Goal: Information Seeking & Learning: Learn about a topic

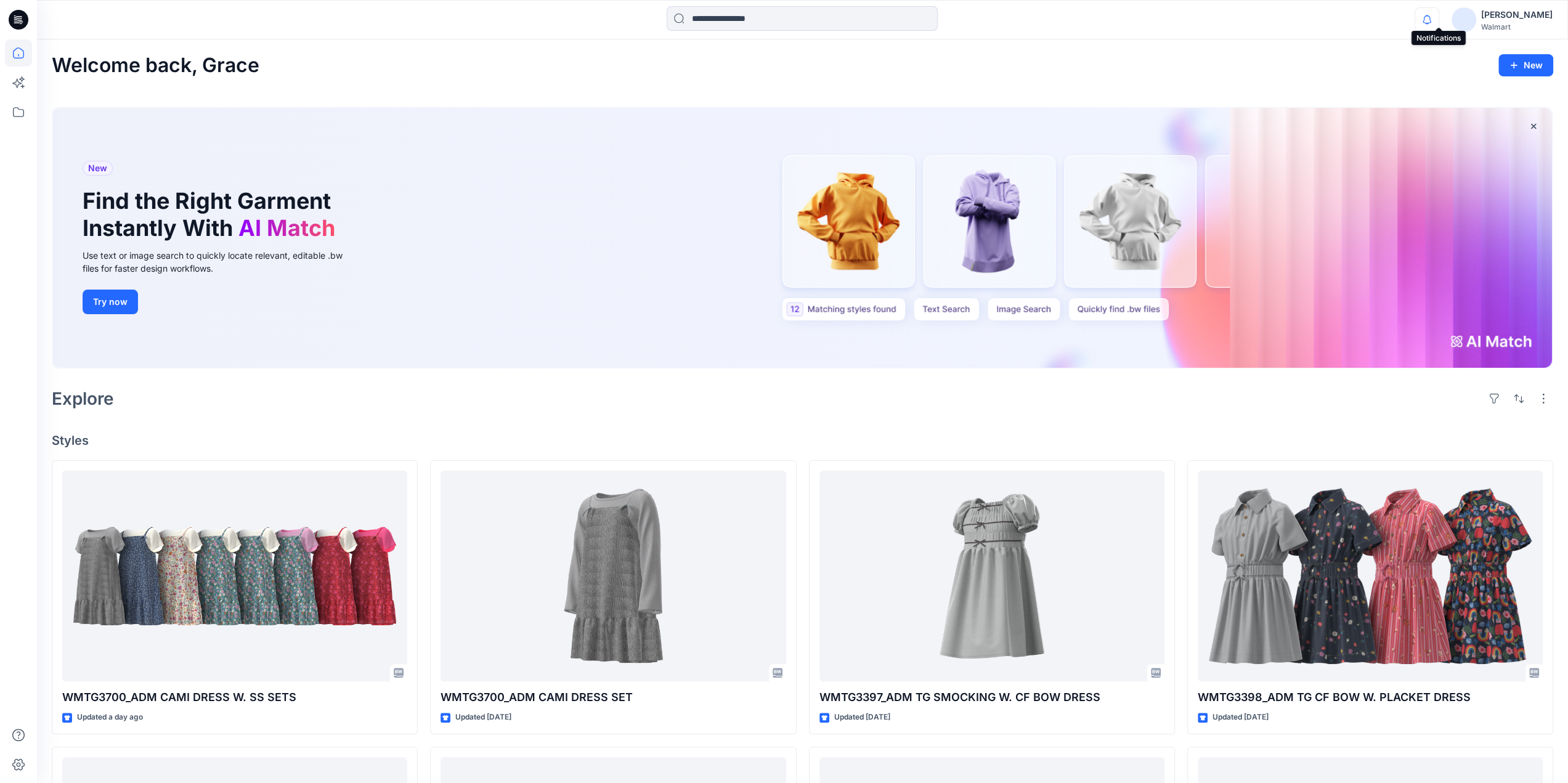
click at [1439, 11] on icon "button" at bounding box center [1427, 20] width 23 height 25
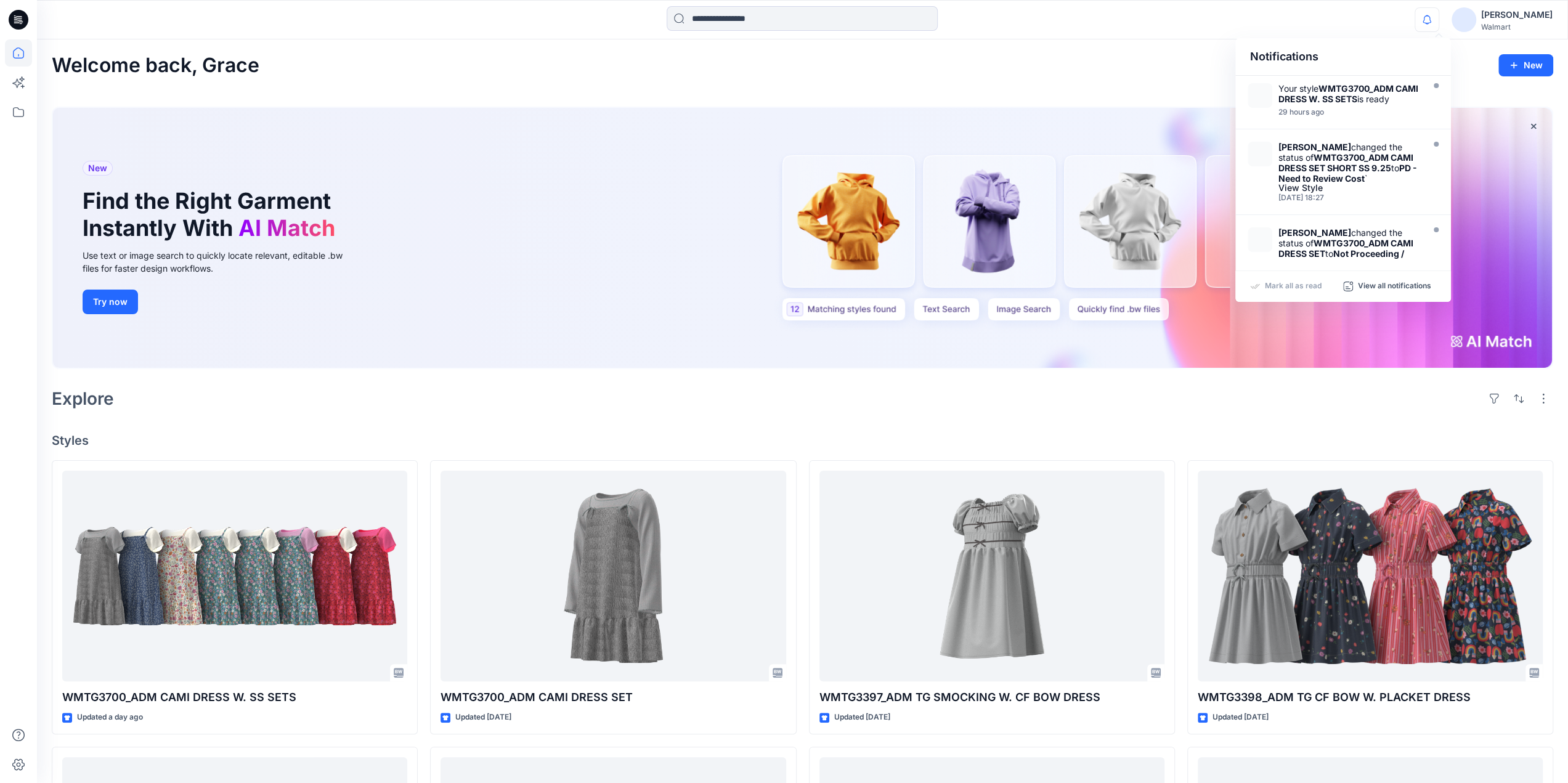
click at [555, 86] on div "Welcome back, Grace New New Find the Right Garment Instantly With AI Match Use …" at bounding box center [802, 702] width 1531 height 1327
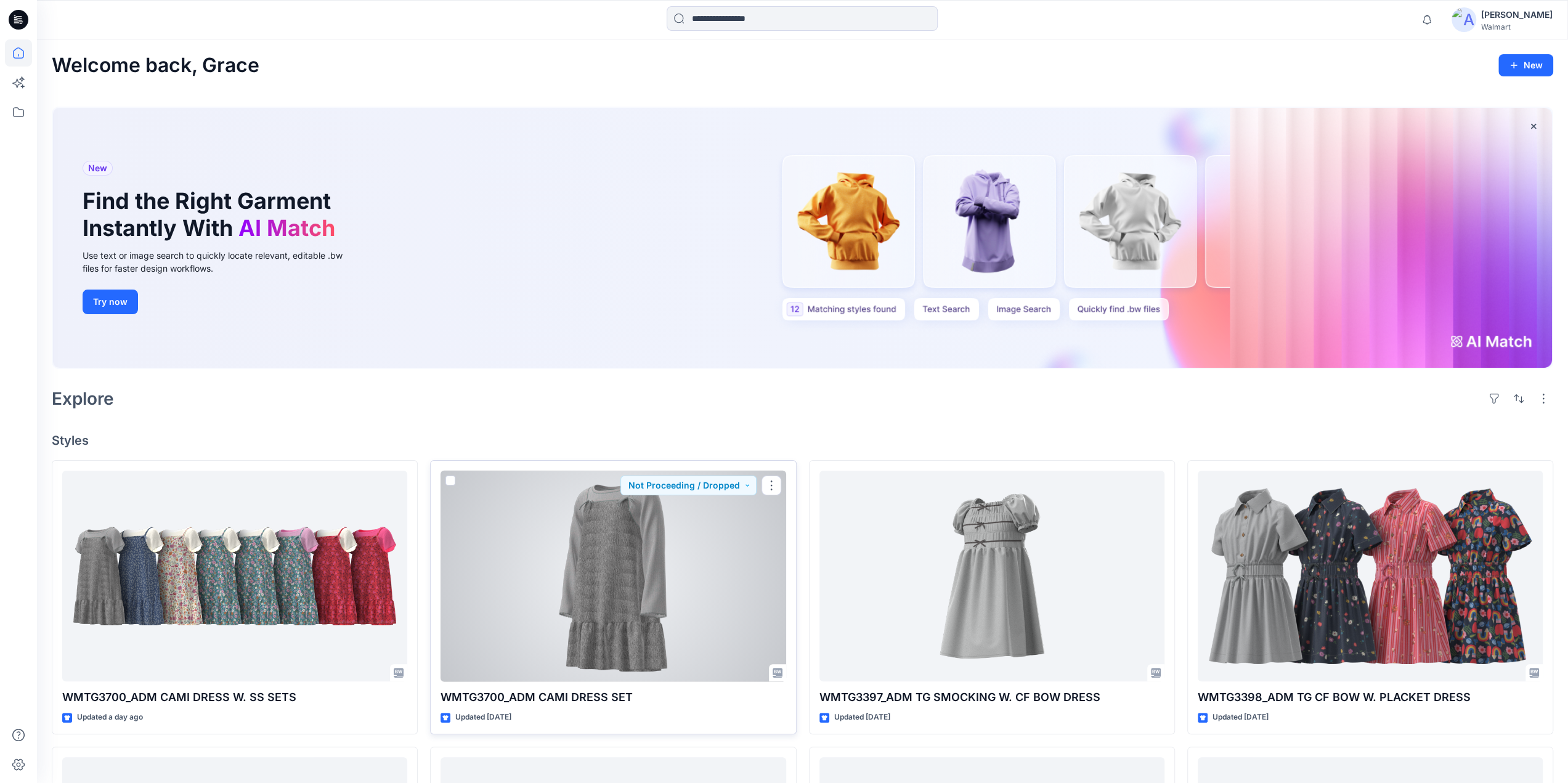
click at [602, 533] on div at bounding box center [613, 576] width 345 height 211
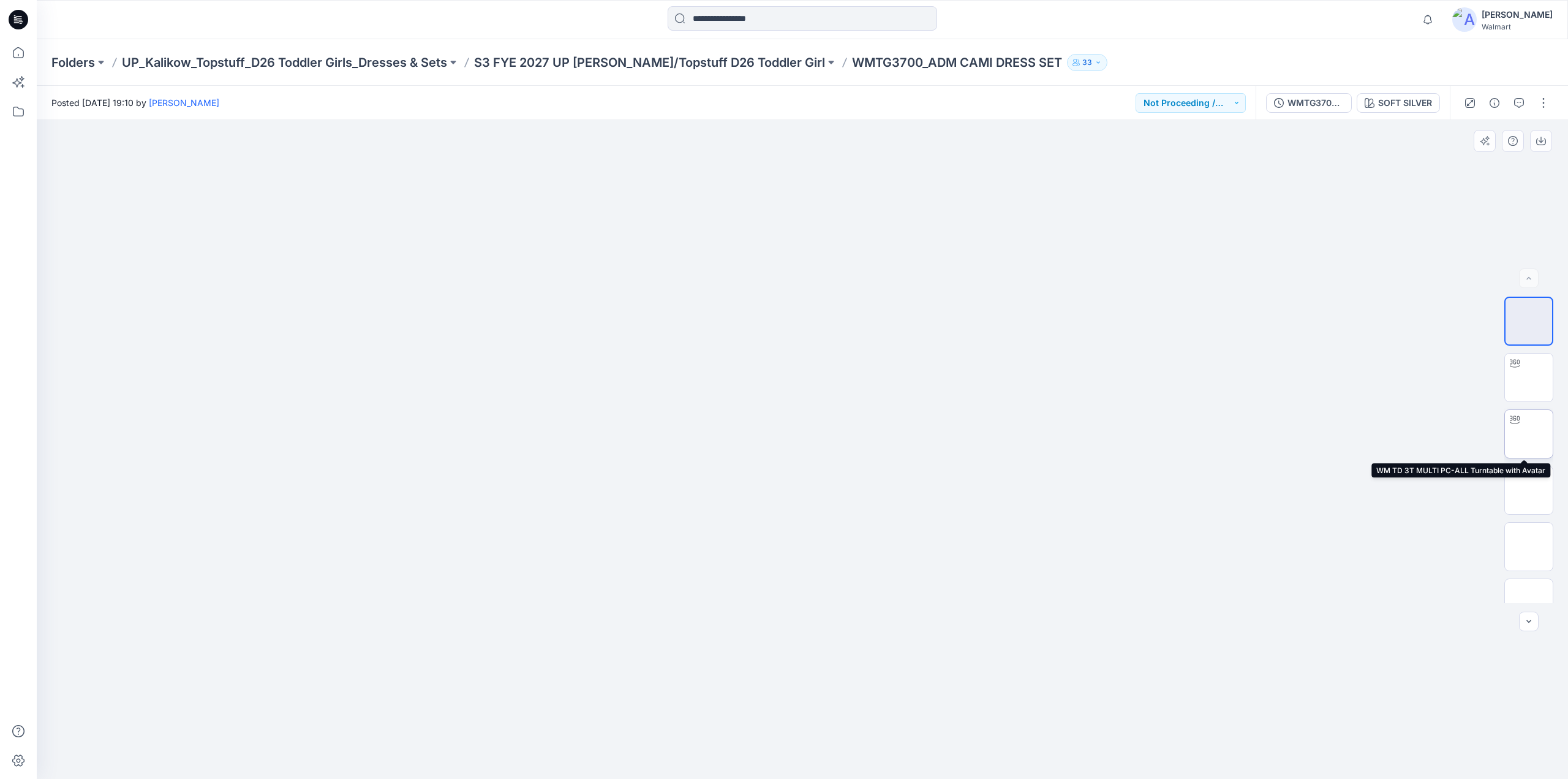
click at [1529, 434] on img at bounding box center [1529, 434] width 0 height 0
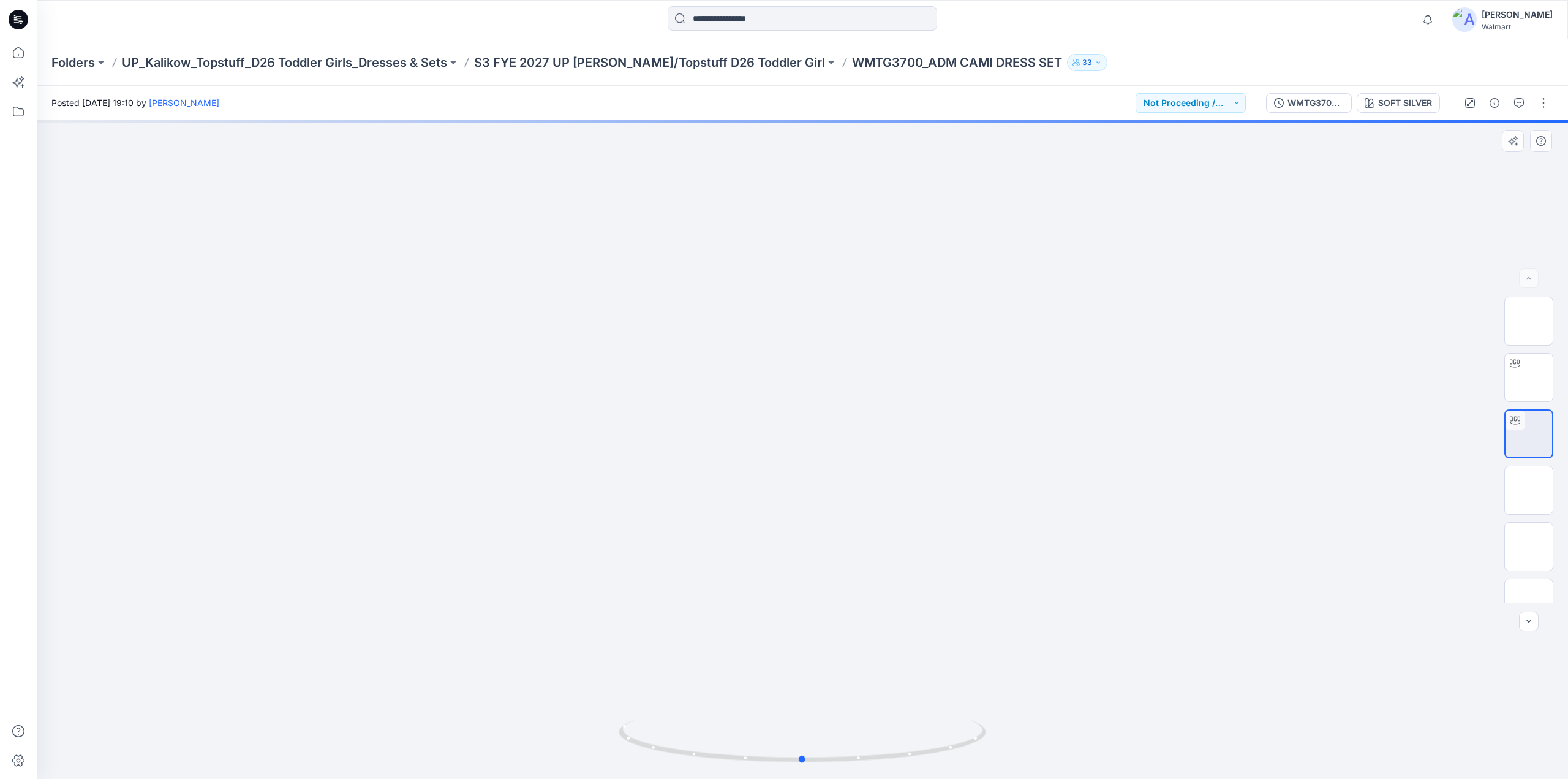
drag, startPoint x: 842, startPoint y: 432, endPoint x: 766, endPoint y: 443, distance: 76.8
click at [811, 437] on div at bounding box center [802, 450] width 1531 height 659
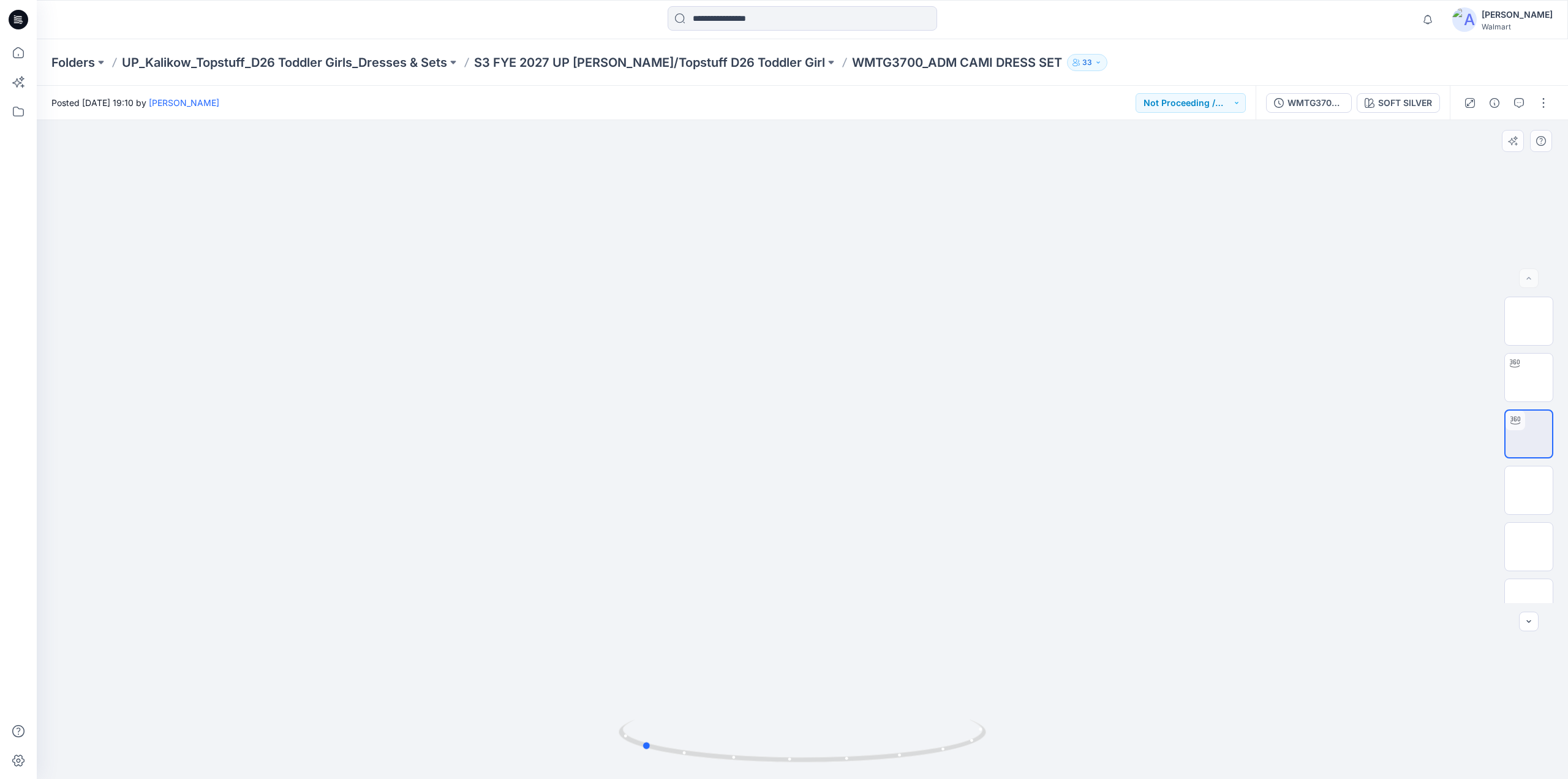
drag, startPoint x: 724, startPoint y: 443, endPoint x: 626, endPoint y: 459, distance: 99.3
click at [626, 459] on div at bounding box center [802, 450] width 1531 height 659
click at [511, 60] on p "S3 FYE 2027 UP Kalikow/Topstuff D26 Toddler Girl" at bounding box center [650, 63] width 351 height 17
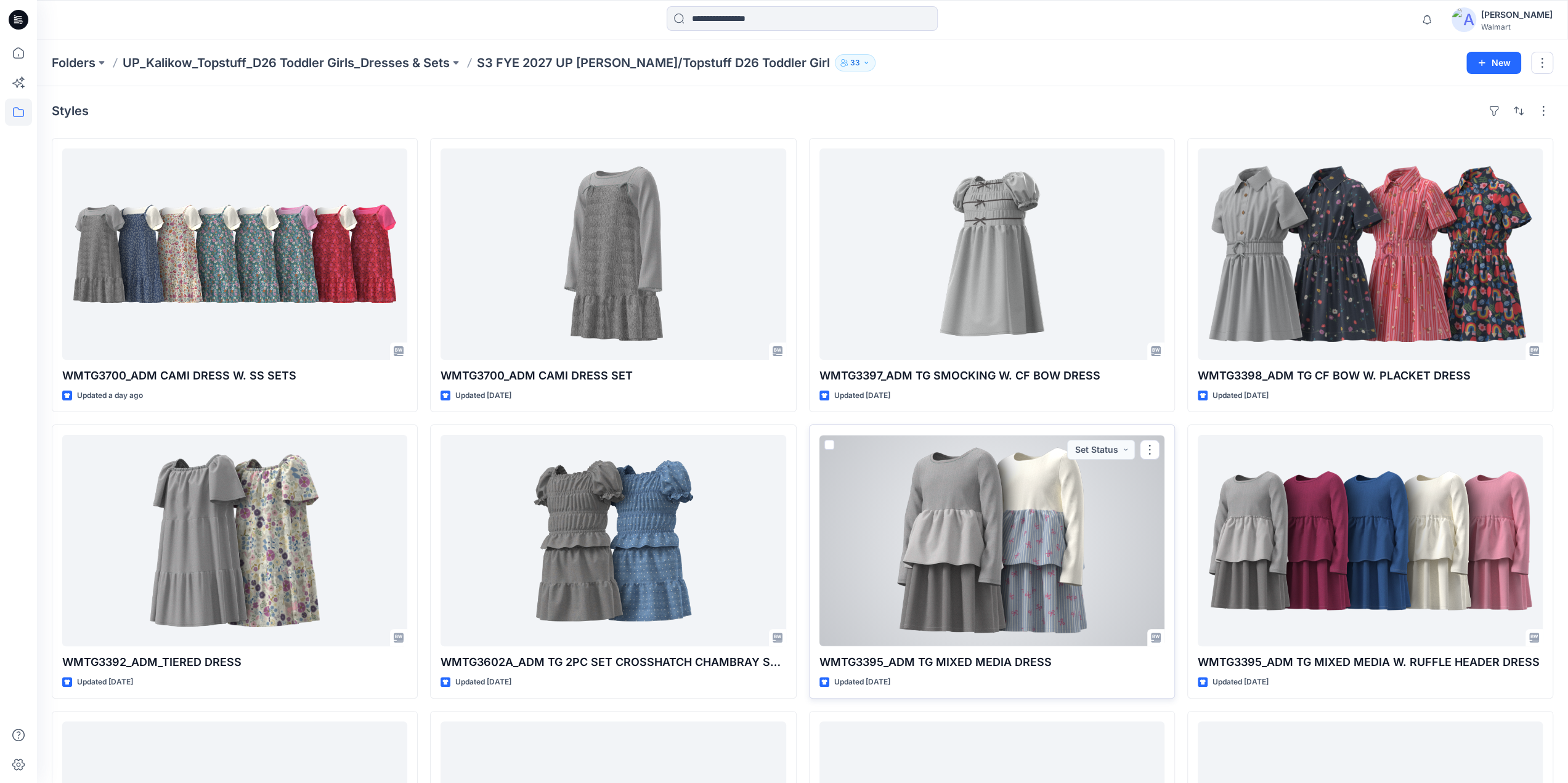
scroll to position [260, 0]
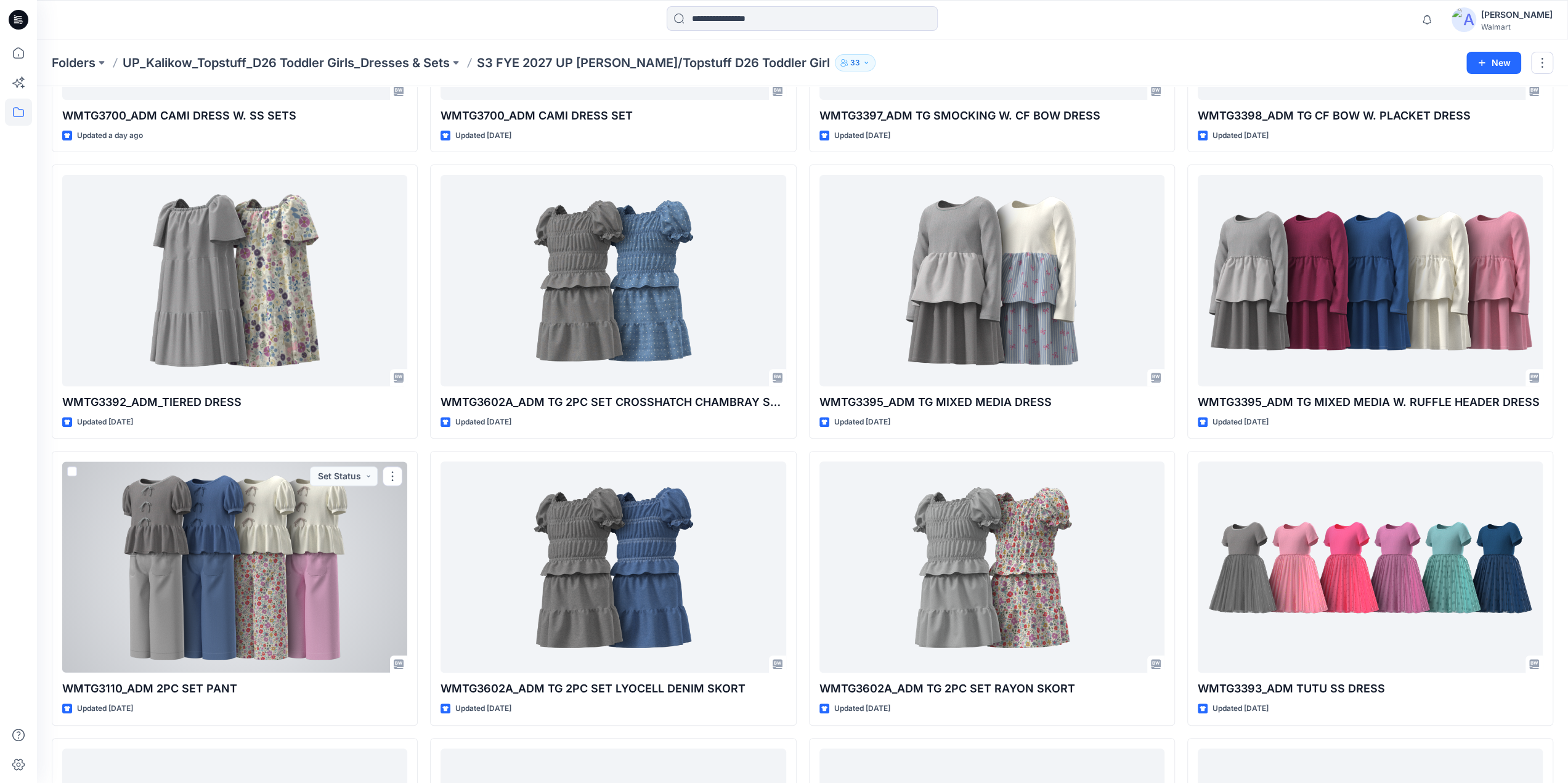
click at [307, 531] on div at bounding box center [234, 566] width 345 height 211
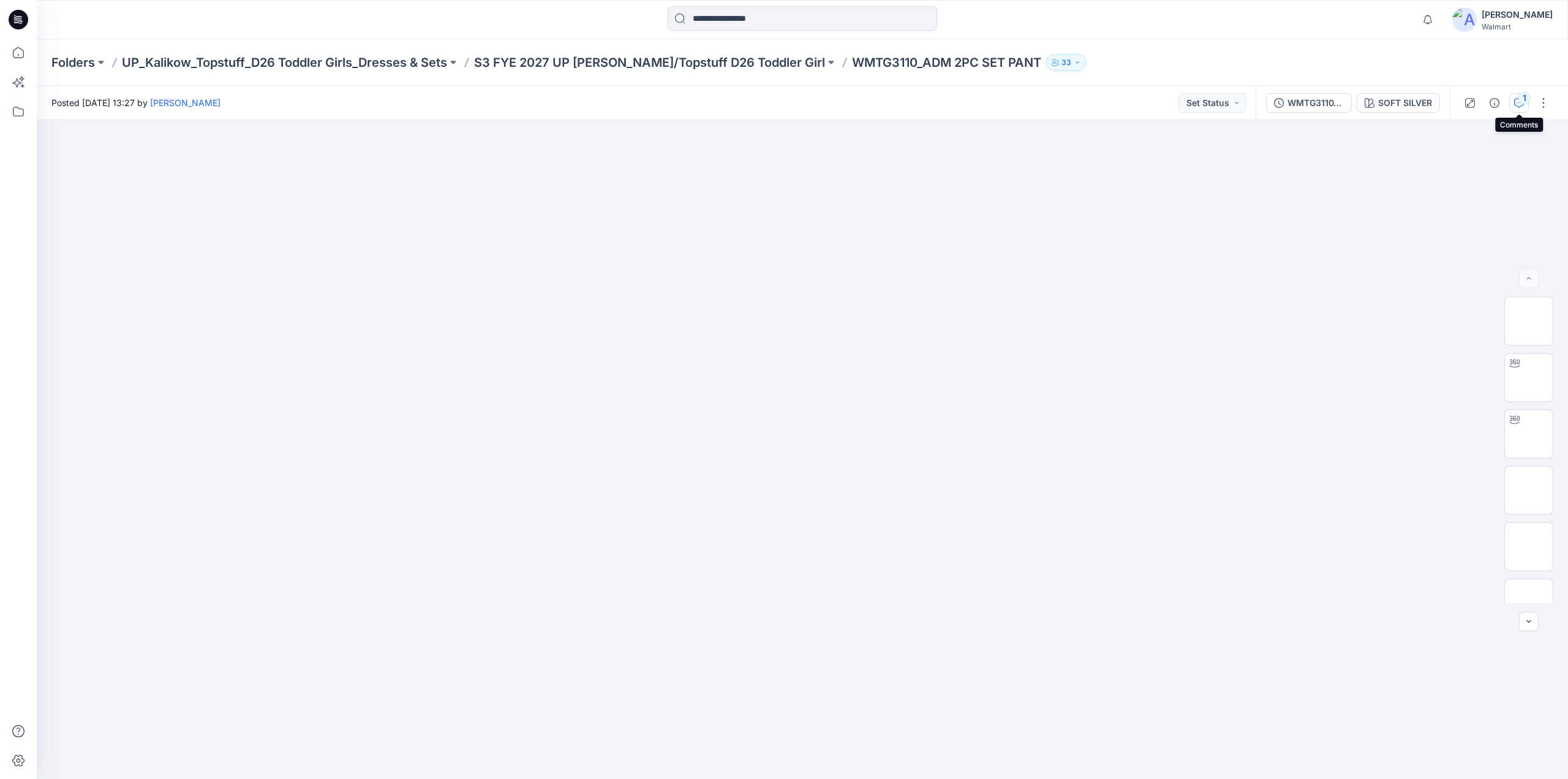
click at [1518, 103] on icon "button" at bounding box center [1519, 102] width 10 height 10
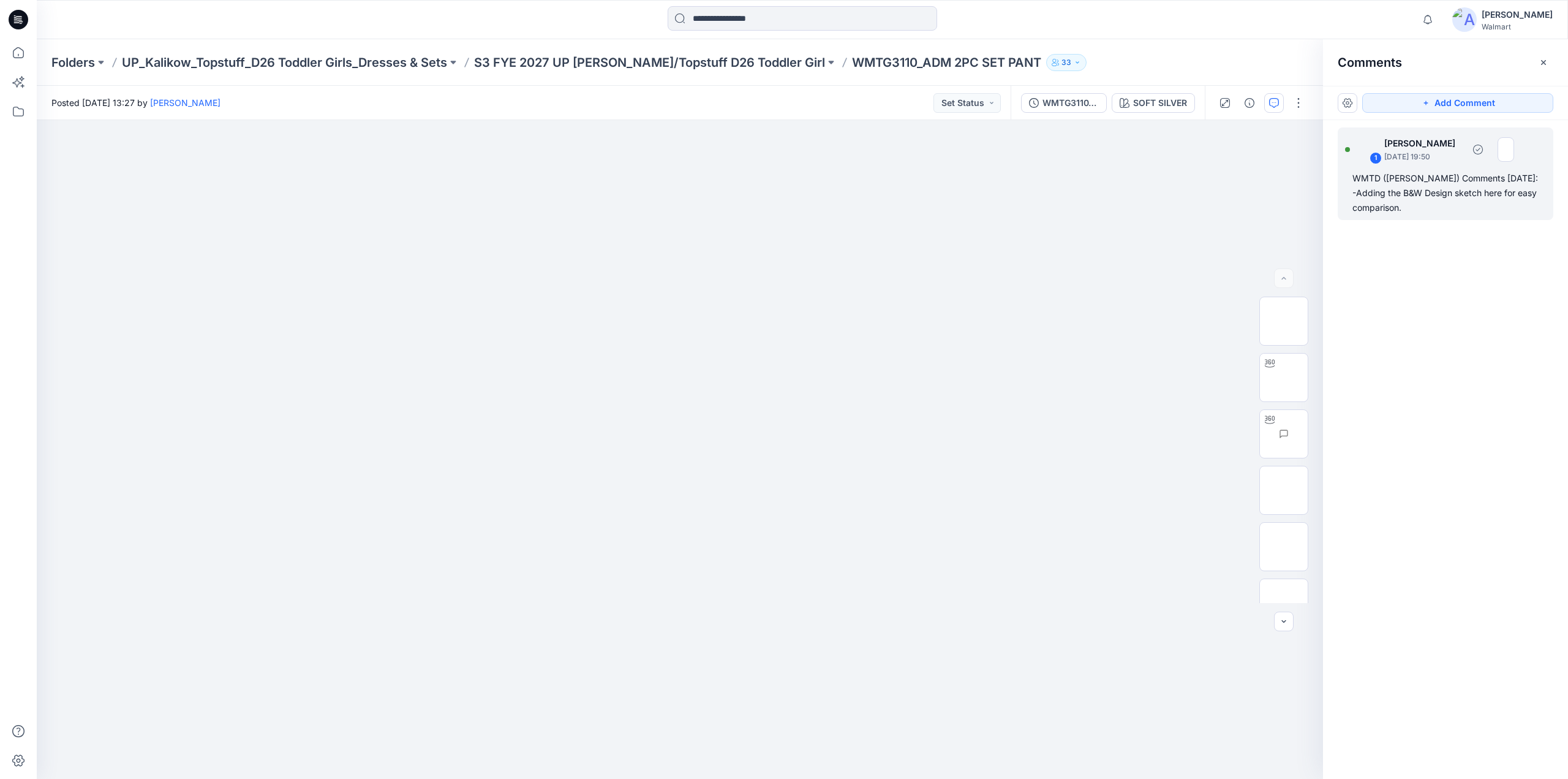
click at [1397, 202] on div "WMTD (Kristin) Comments 9.25.25: -Adding the B&W Design sketch here for easy co…" at bounding box center [1446, 193] width 186 height 44
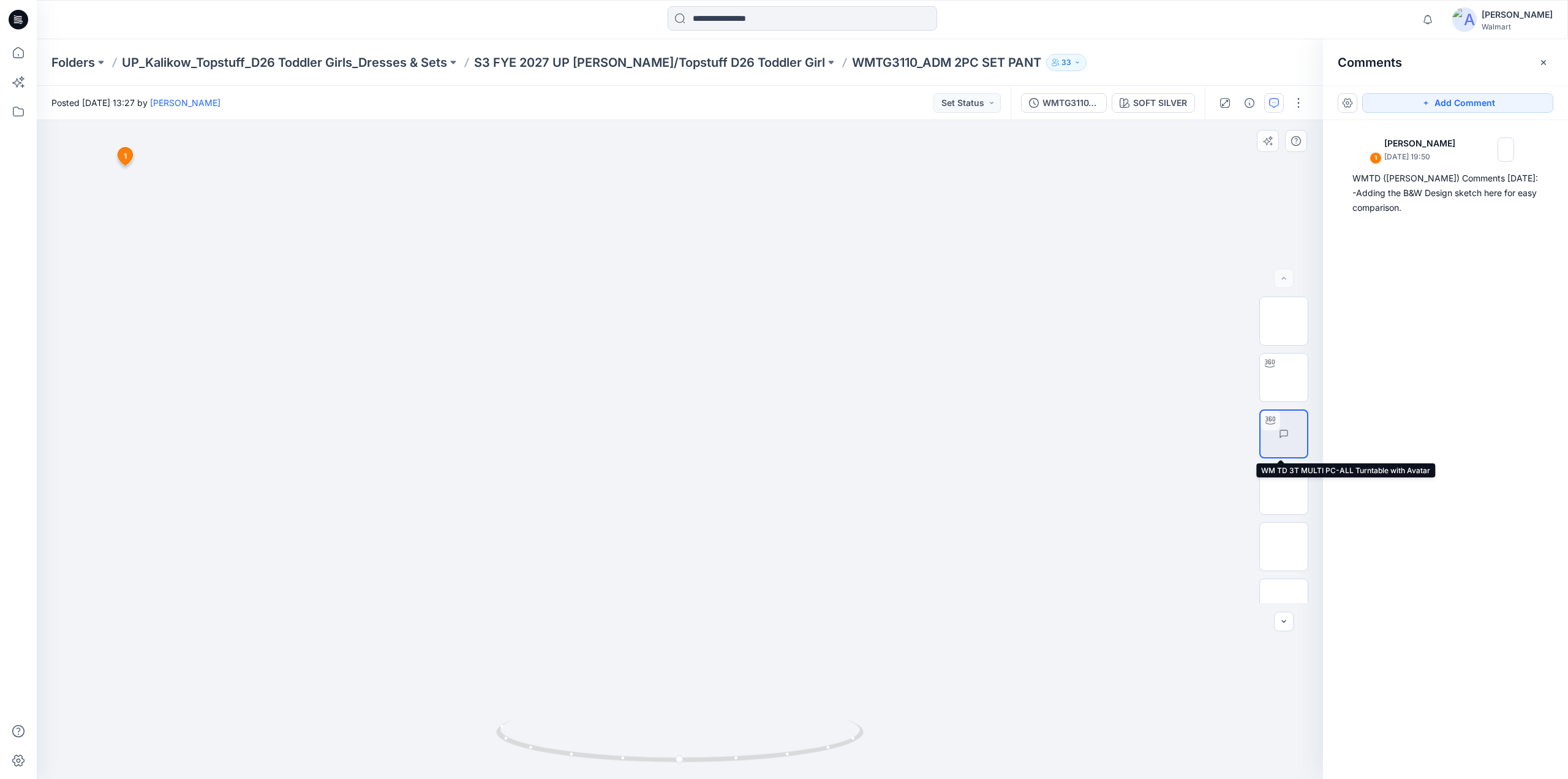
click at [1307, 434] on img at bounding box center [1307, 434] width 0 height 0
drag, startPoint x: 689, startPoint y: 763, endPoint x: 589, endPoint y: 763, distance: 100.0
click at [656, 763] on icon at bounding box center [681, 742] width 371 height 46
drag, startPoint x: 589, startPoint y: 763, endPoint x: 543, endPoint y: 761, distance: 46.0
click at [567, 763] on icon at bounding box center [681, 742] width 371 height 46
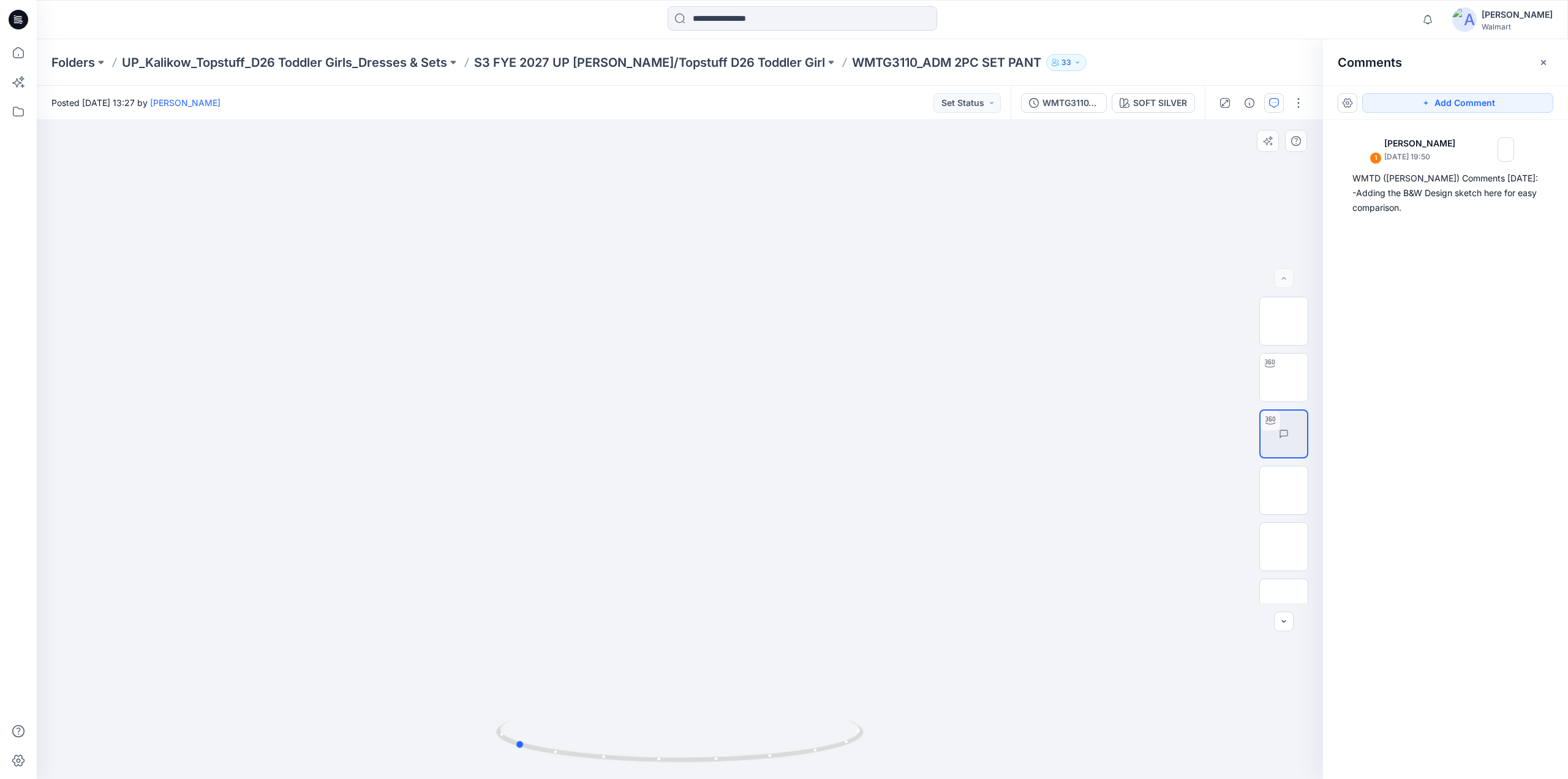
drag, startPoint x: 543, startPoint y: 761, endPoint x: 440, endPoint y: 753, distance: 103.3
click at [440, 753] on div at bounding box center [680, 450] width 1287 height 659
